Goal: Task Accomplishment & Management: Use online tool/utility

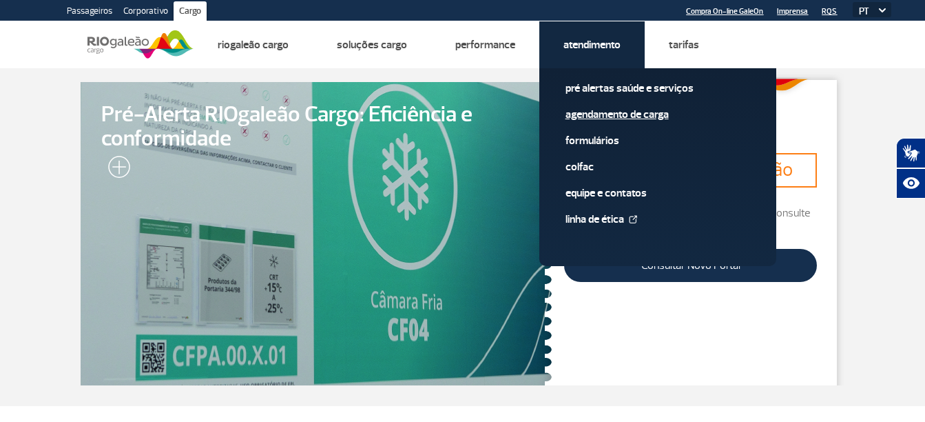
click at [611, 117] on link "Agendamento de Carga" at bounding box center [658, 114] width 185 height 15
click at [624, 118] on link "Agendamento de Carga" at bounding box center [658, 114] width 185 height 15
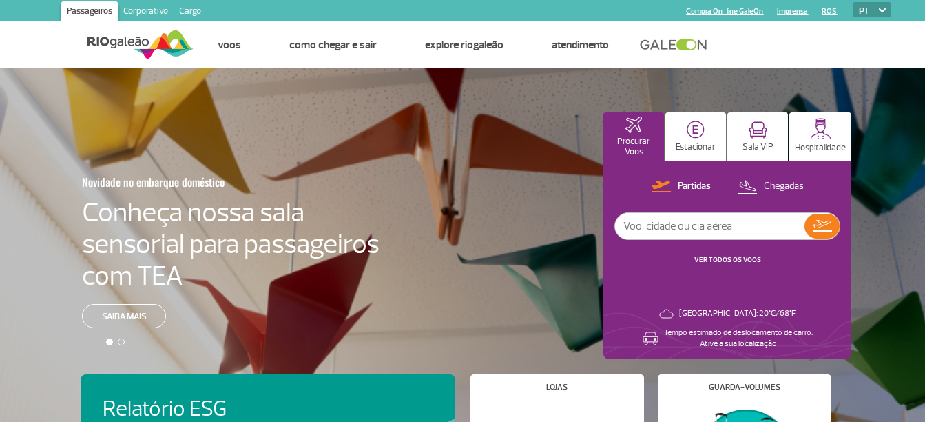
click at [195, 13] on link "Cargo" at bounding box center [190, 12] width 33 height 22
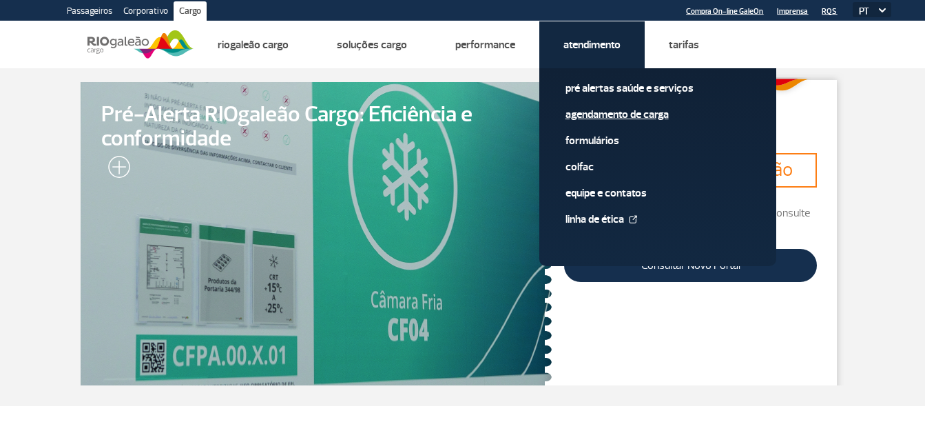
click at [595, 114] on link "Agendamento de Carga" at bounding box center [658, 114] width 185 height 15
